Goal: Task Accomplishment & Management: Manage account settings

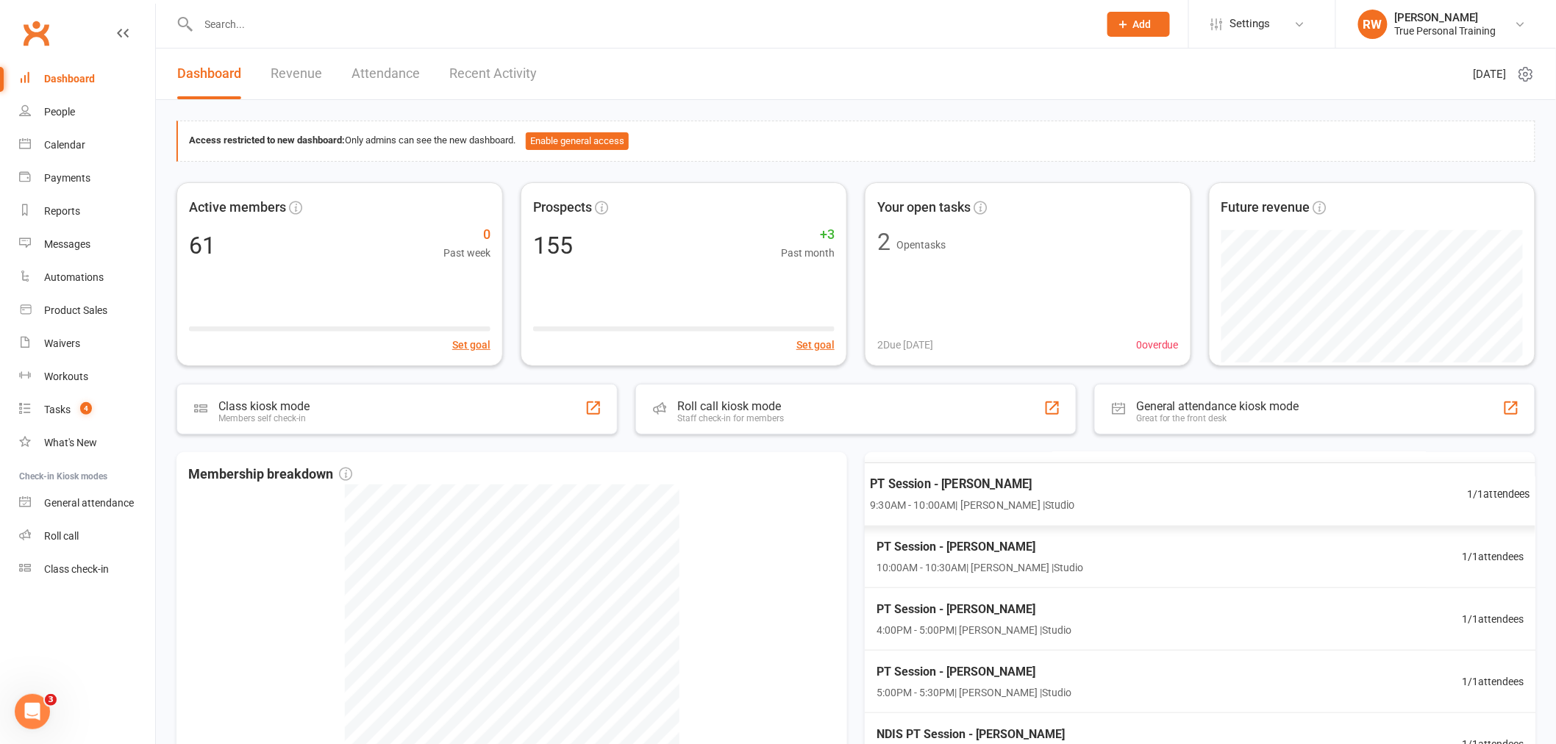
scroll to position [245, 0]
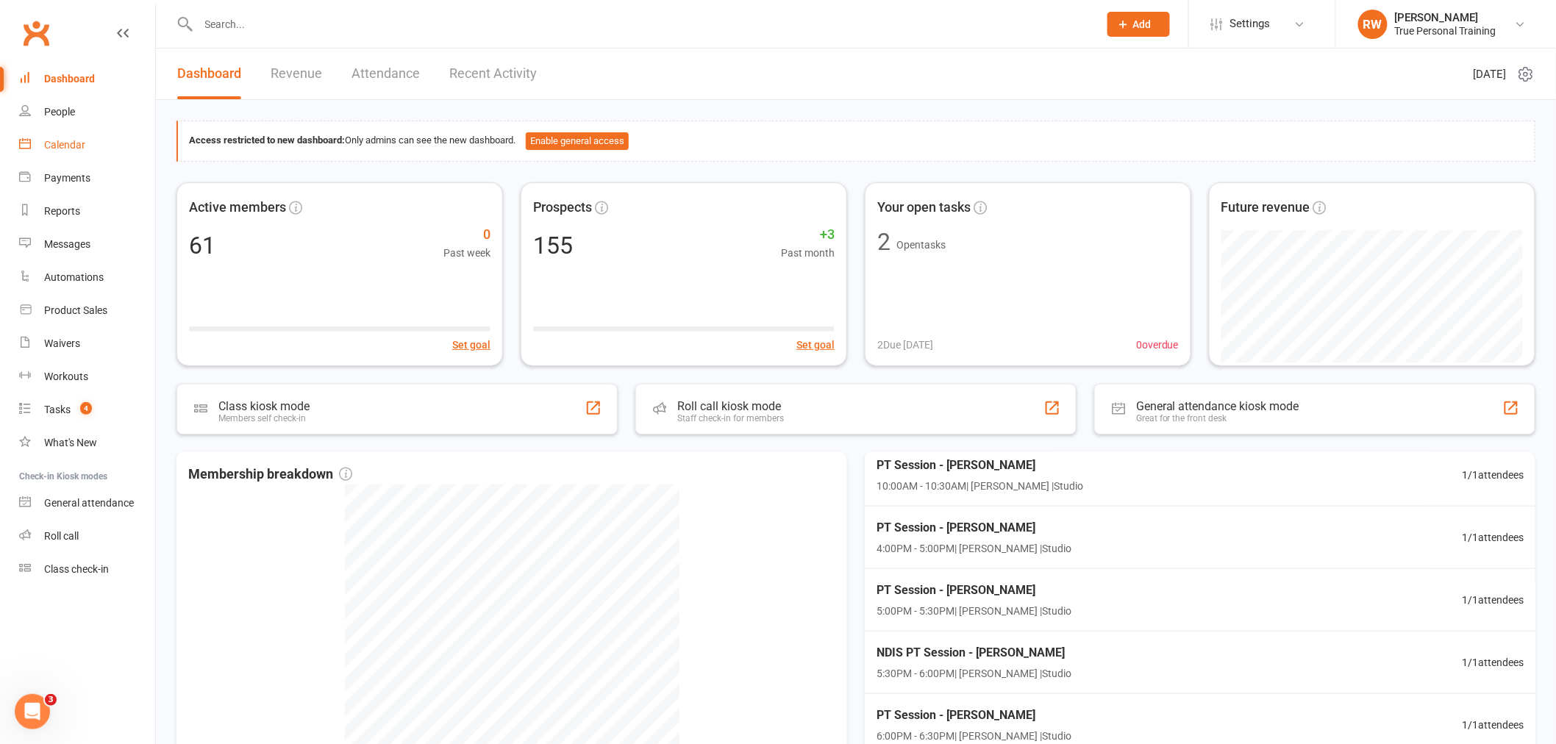
click at [62, 134] on link "Calendar" at bounding box center [87, 145] width 136 height 33
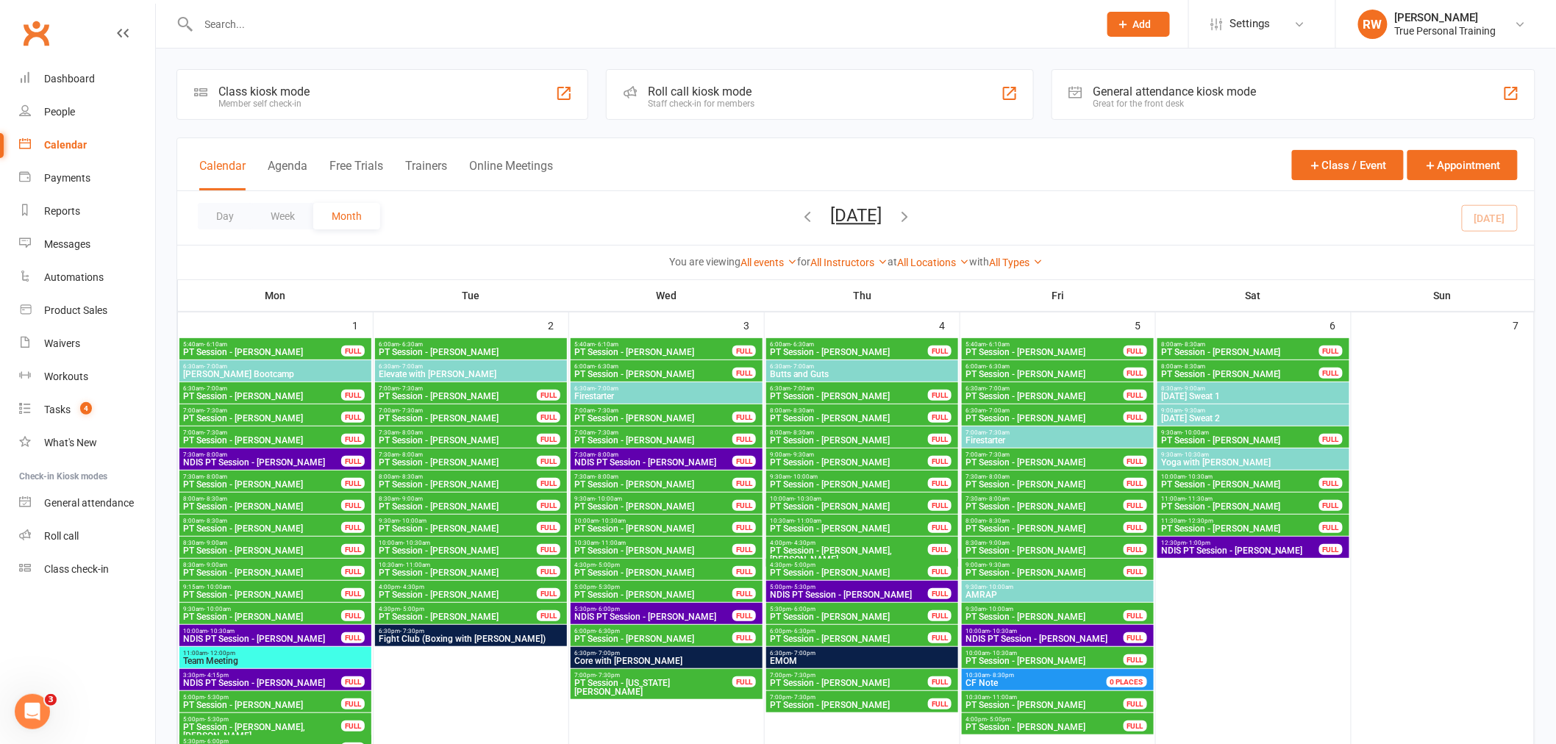
scroll to position [1144, 0]
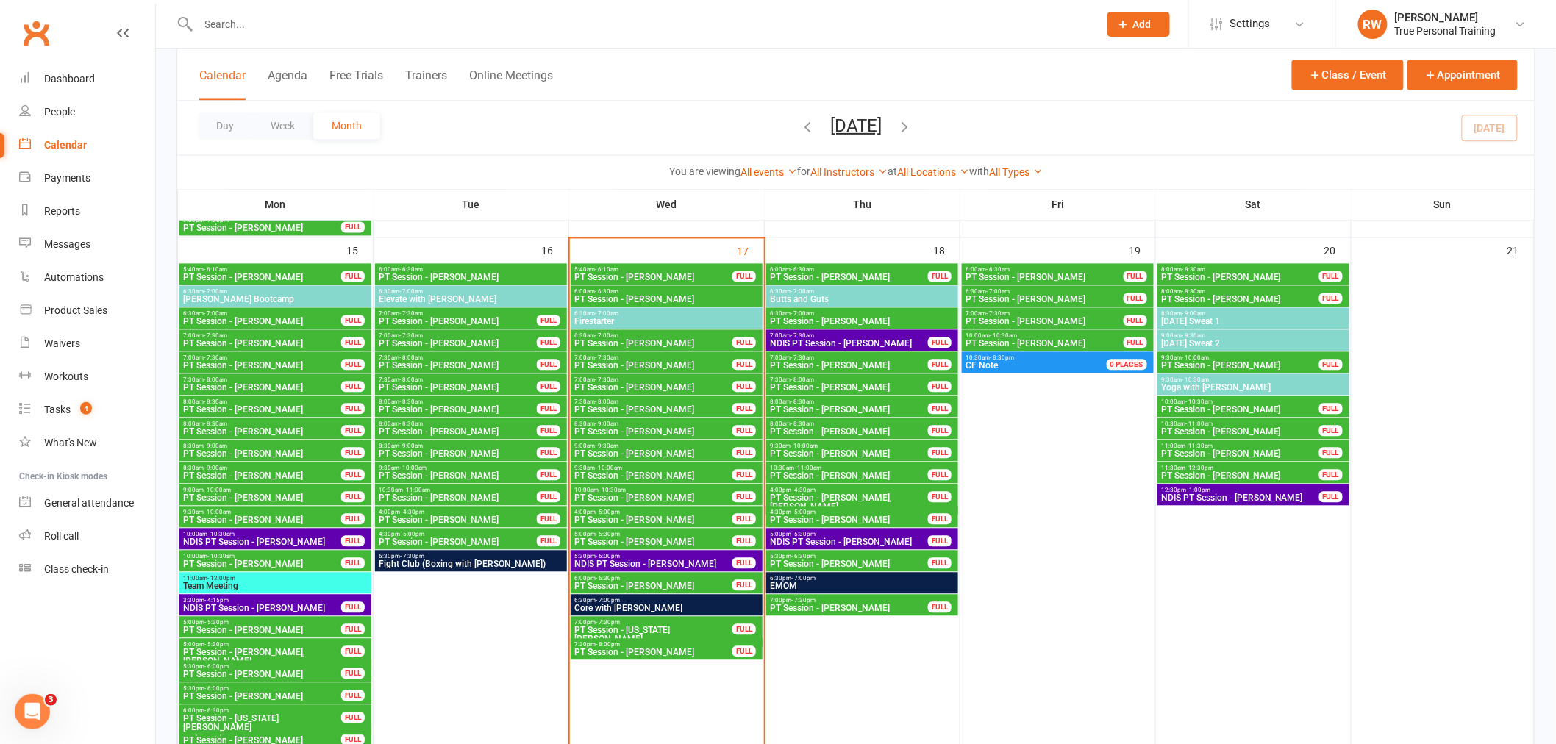
click at [491, 410] on span "PT Session - [PERSON_NAME]" at bounding box center [458, 410] width 160 height 9
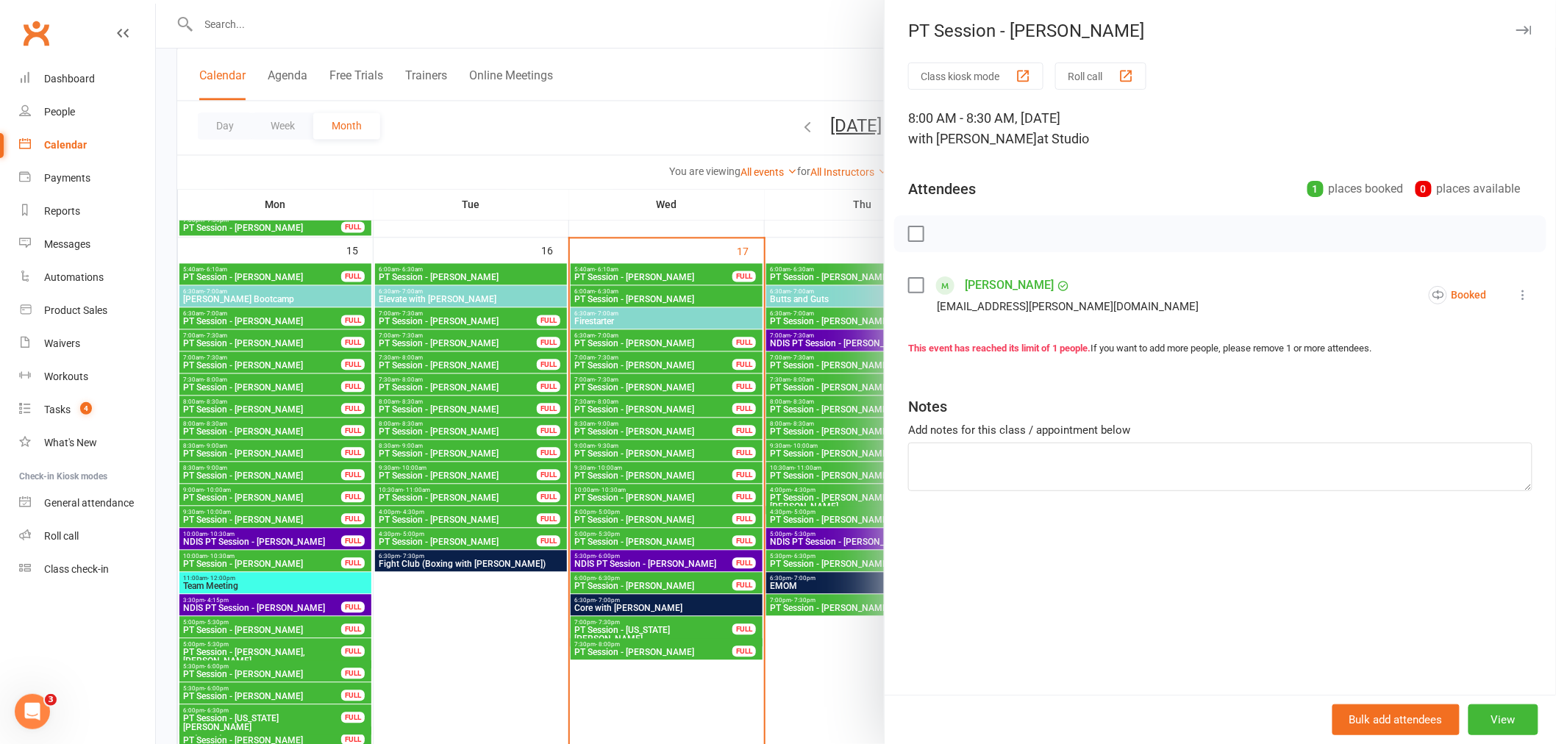
click at [491, 422] on div at bounding box center [856, 372] width 1400 height 744
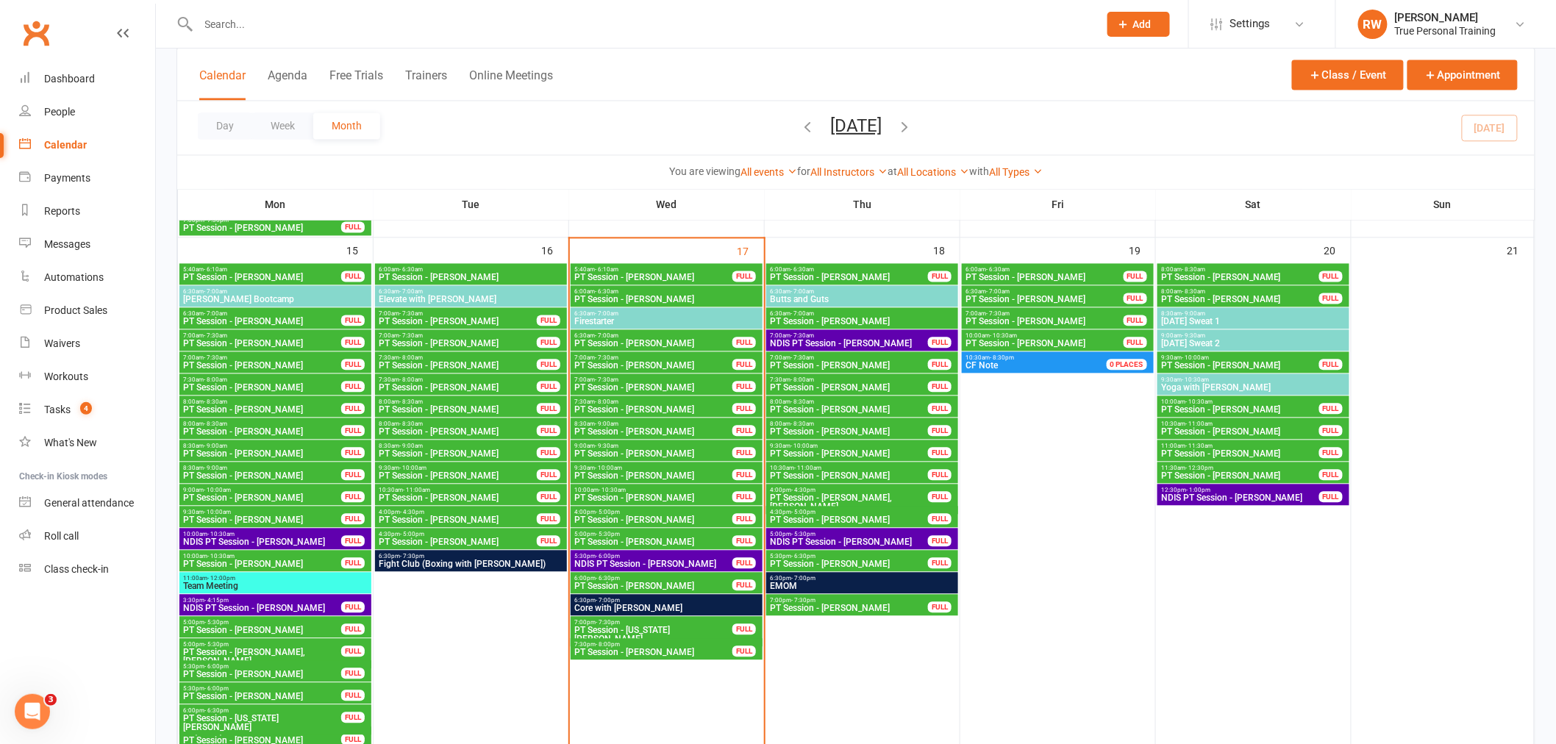
click at [469, 485] on div "10:30am - 11:00am PT Session - [PERSON_NAME] FULL" at bounding box center [471, 495] width 192 height 21
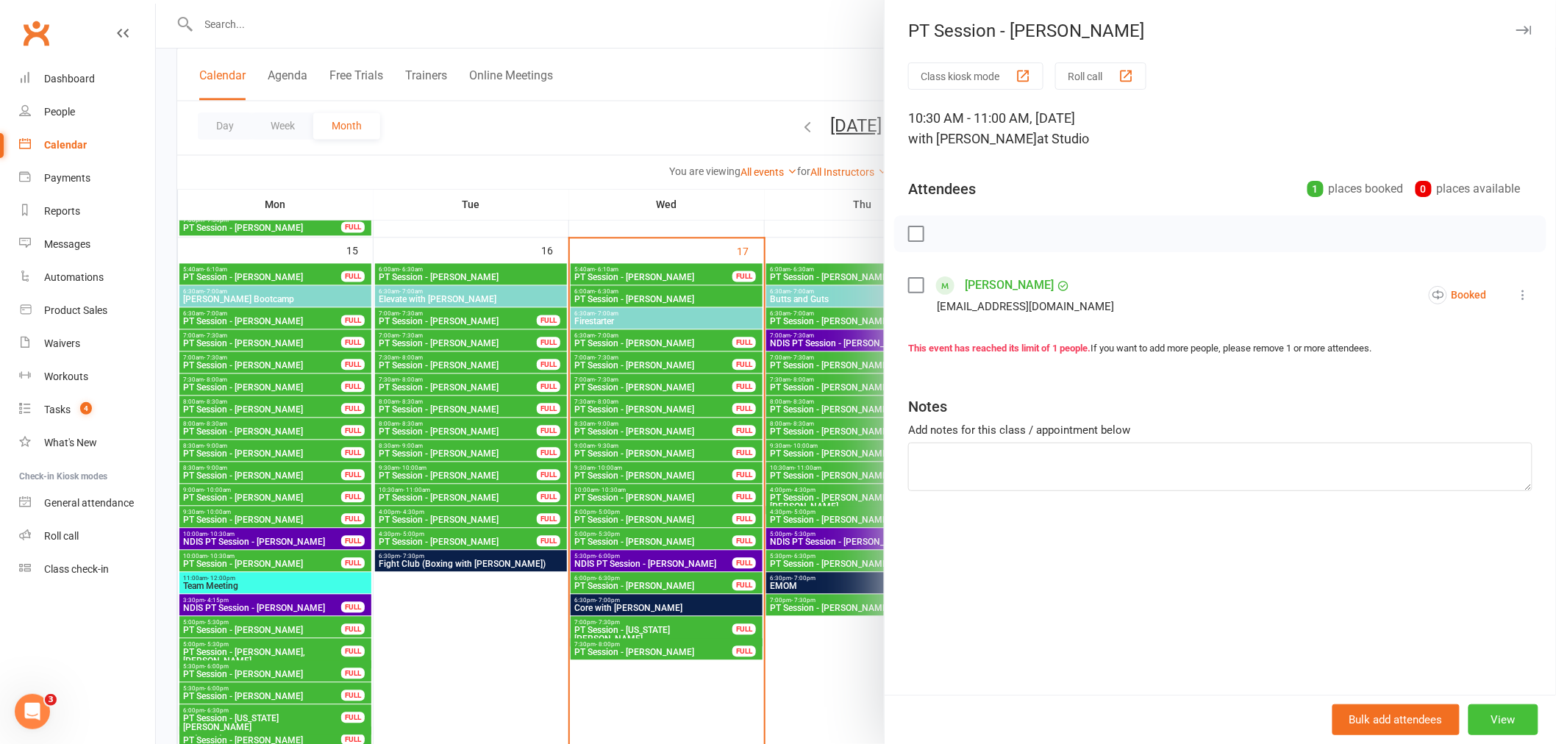
click at [1491, 708] on button "View" at bounding box center [1504, 720] width 70 height 31
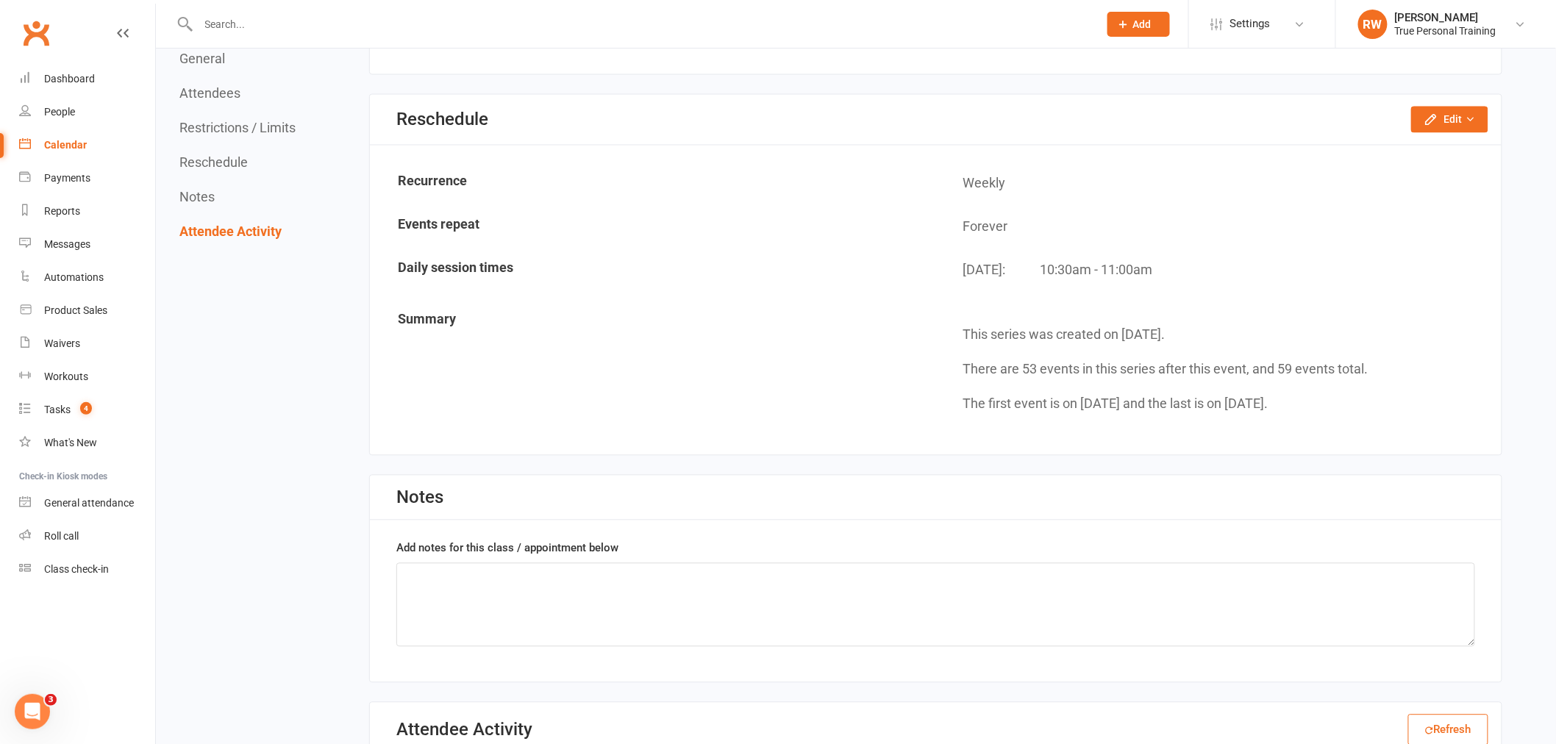
scroll to position [1062, 0]
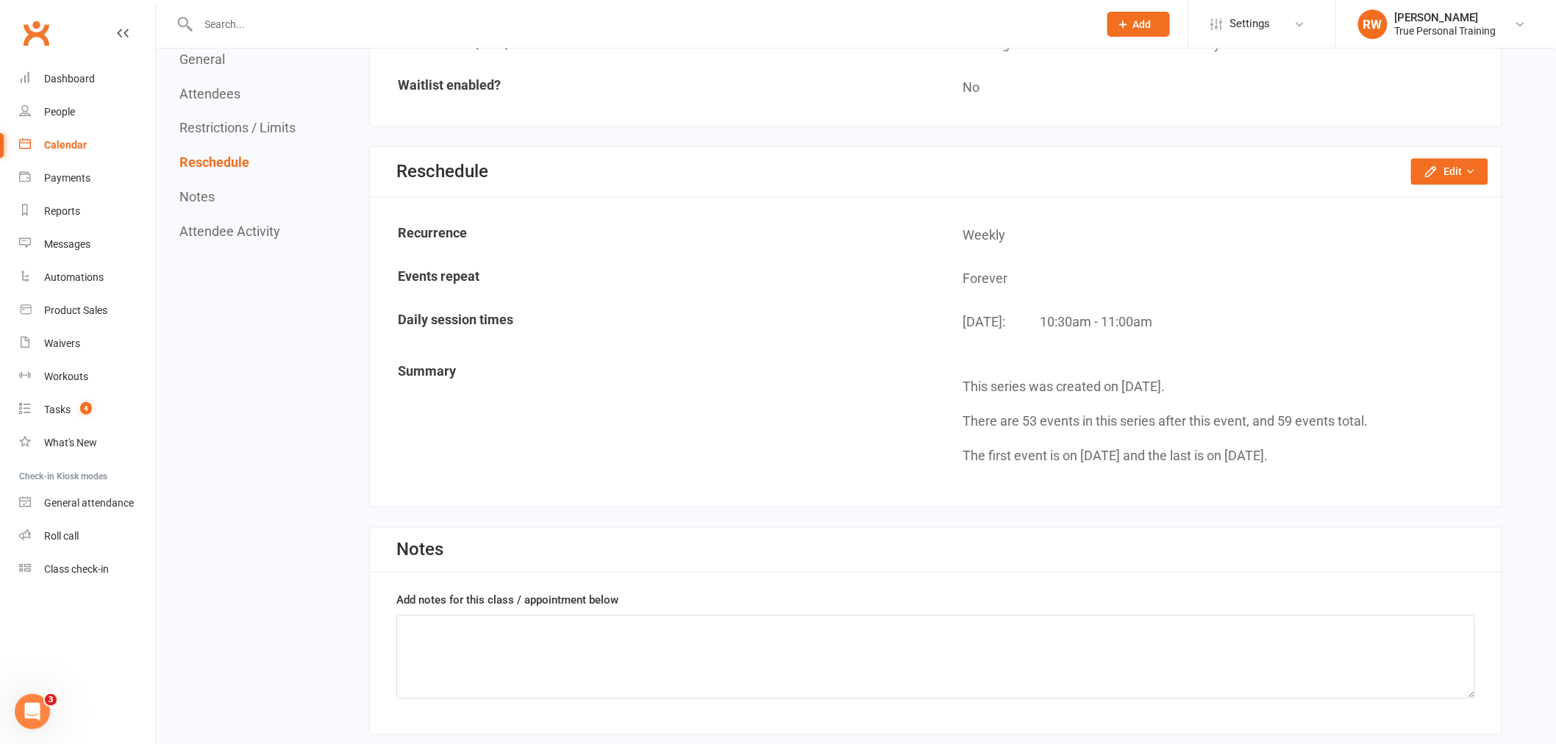
click at [1456, 147] on div "Reschedule Edit Reschedule this event only Change repeat limit" at bounding box center [936, 172] width 1132 height 51
click at [1446, 147] on div "Reschedule Edit Reschedule this event only Change repeat limit" at bounding box center [936, 172] width 1132 height 51
click at [1444, 169] on button "Edit" at bounding box center [1449, 172] width 77 height 26
click at [1386, 200] on link "Reschedule this event only" at bounding box center [1410, 204] width 154 height 29
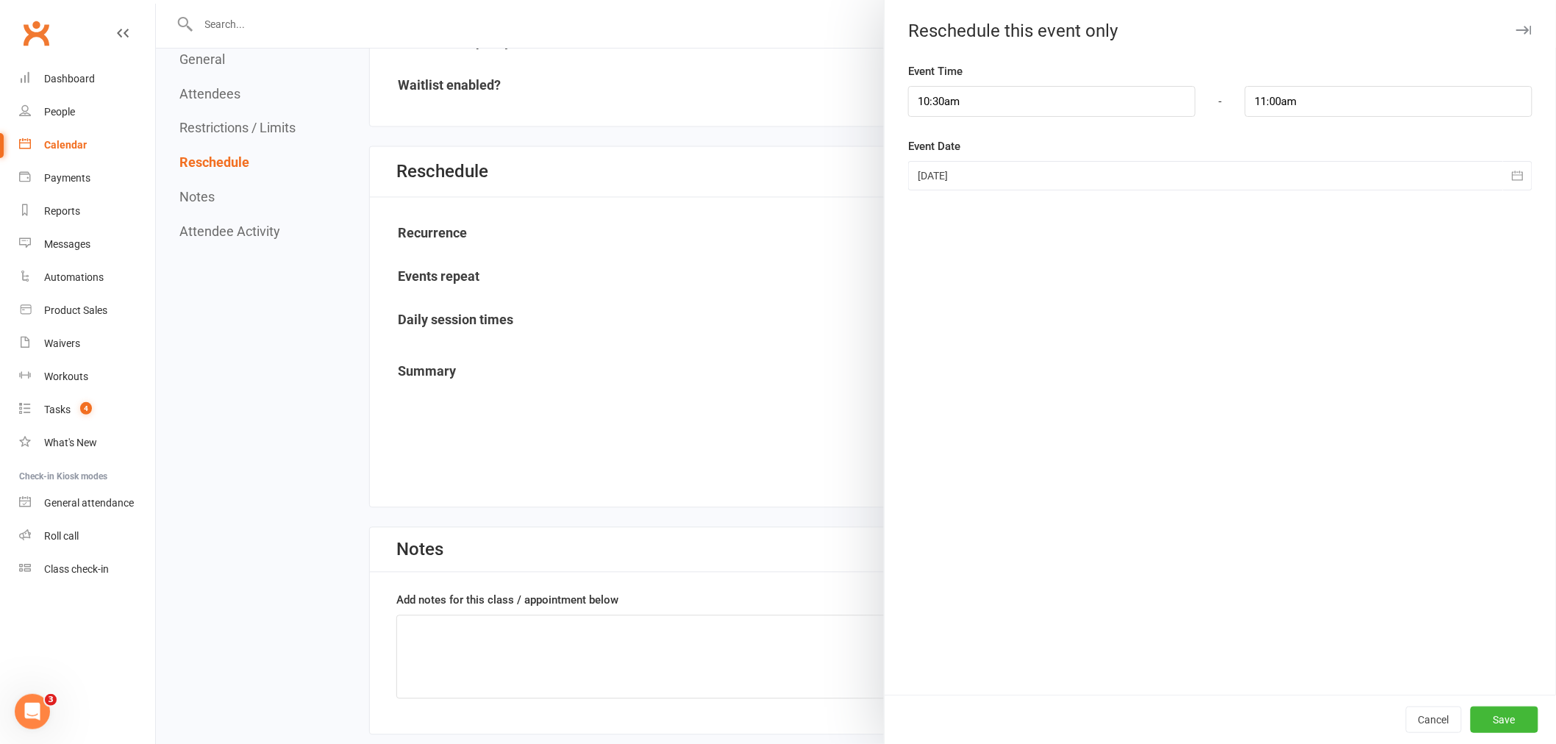
click at [997, 185] on div at bounding box center [1220, 175] width 624 height 29
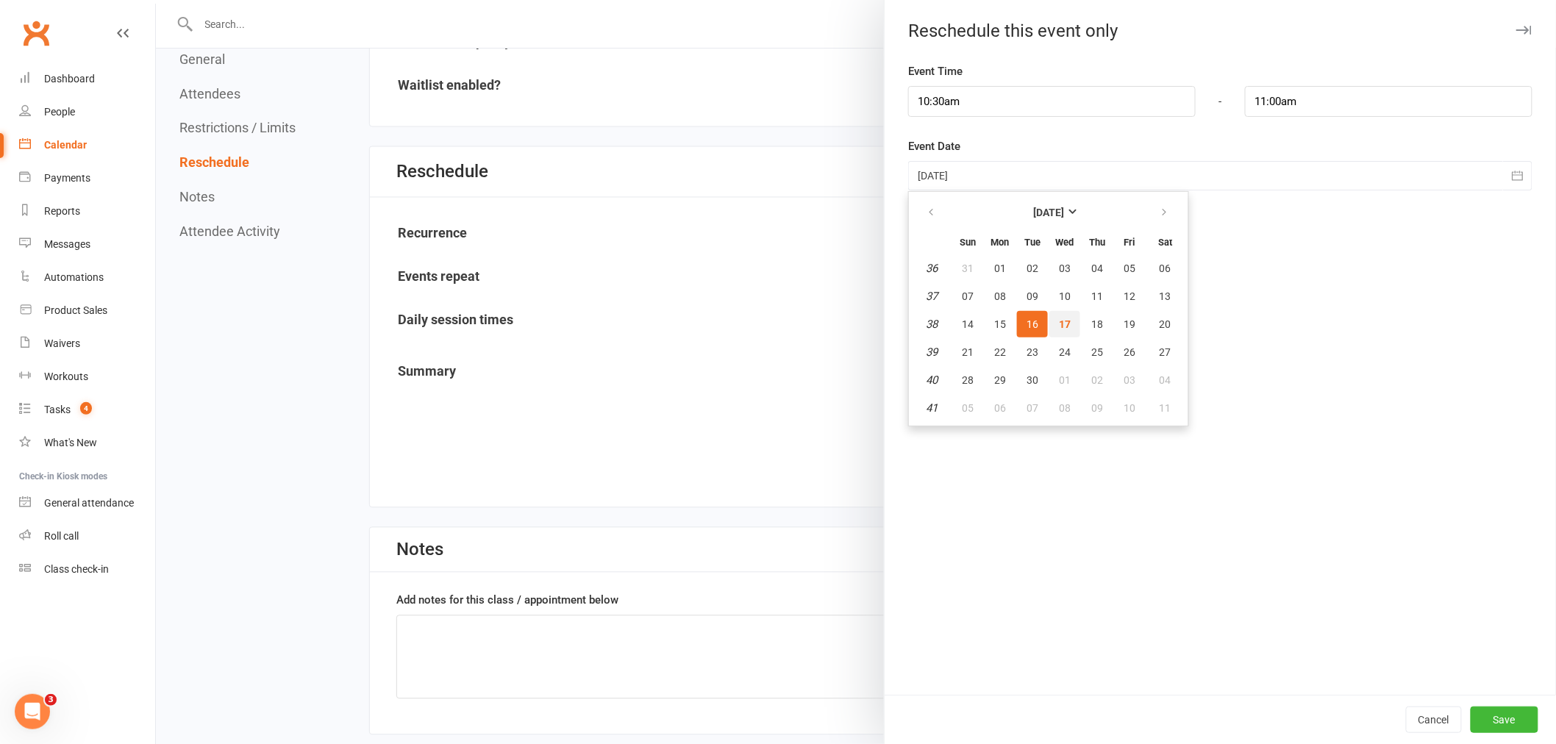
click at [1059, 318] on span "17" at bounding box center [1065, 324] width 12 height 12
type input "[DATE]"
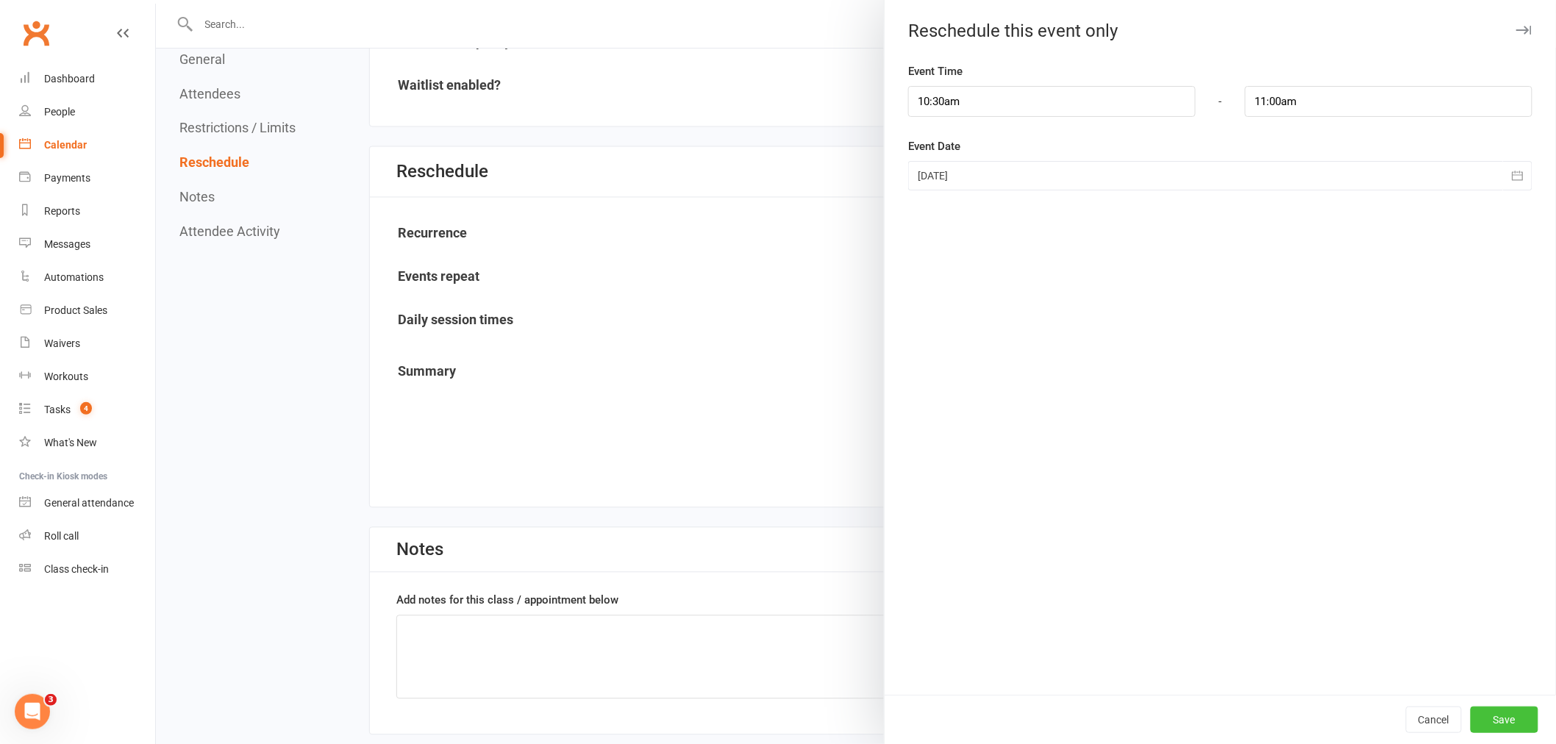
click at [1484, 723] on button "Save" at bounding box center [1505, 720] width 68 height 26
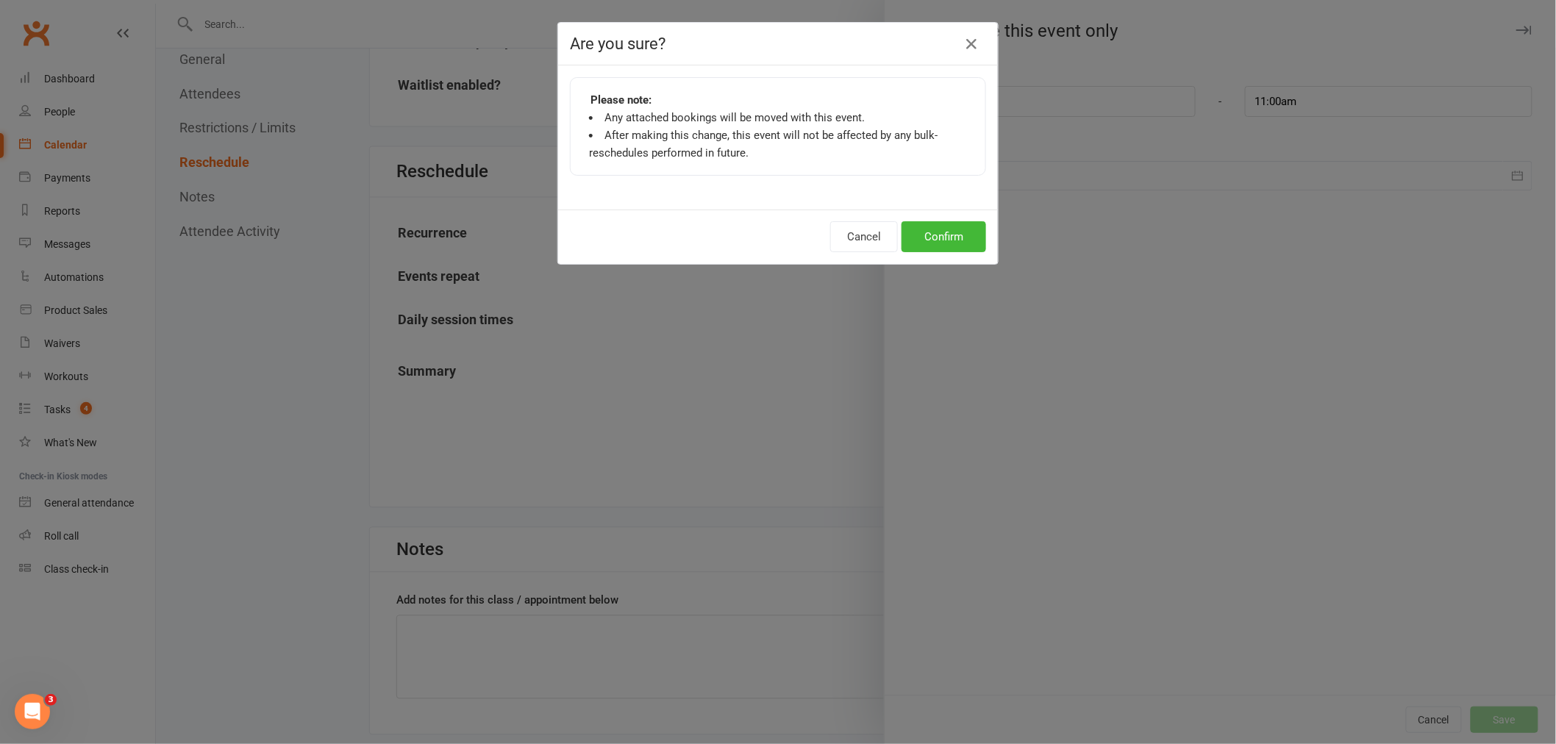
click at [955, 218] on div "Cancel Confirm" at bounding box center [778, 237] width 440 height 54
click at [961, 238] on button "Confirm" at bounding box center [944, 236] width 85 height 31
